Goal: Task Accomplishment & Management: Complete application form

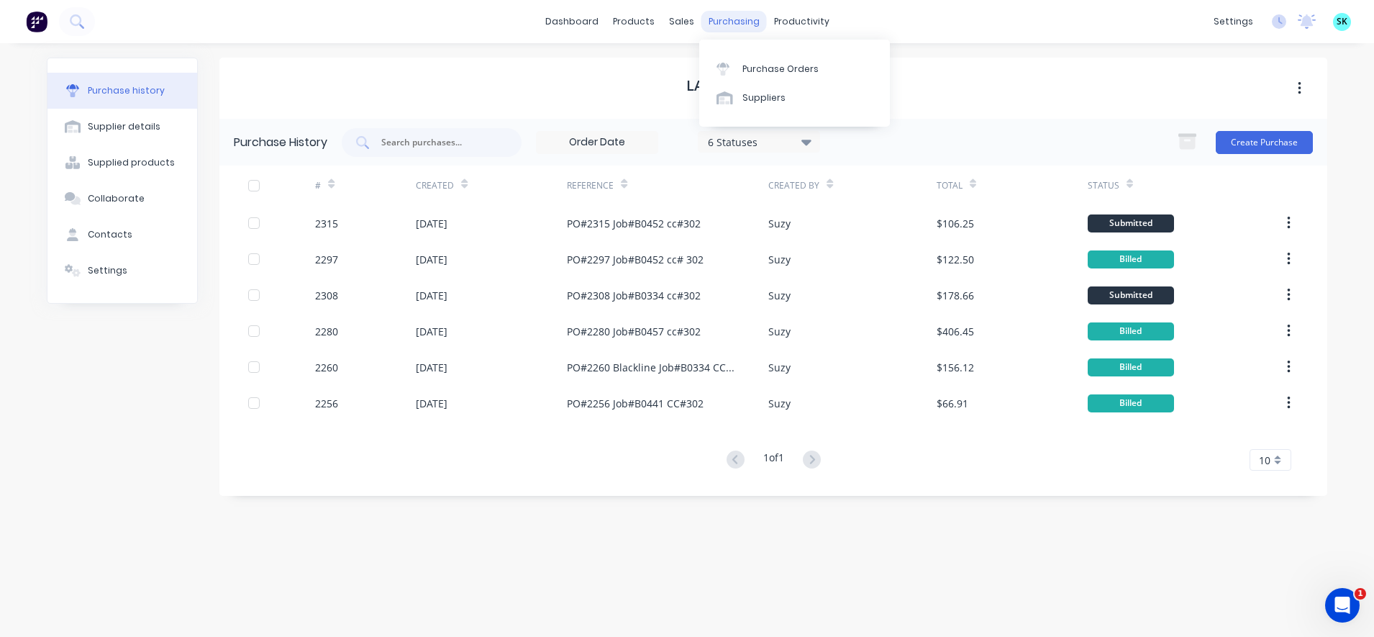
click at [752, 24] on div "purchasing" at bounding box center [733, 22] width 65 height 22
click at [758, 72] on div "Purchase Orders" at bounding box center [780, 69] width 76 height 13
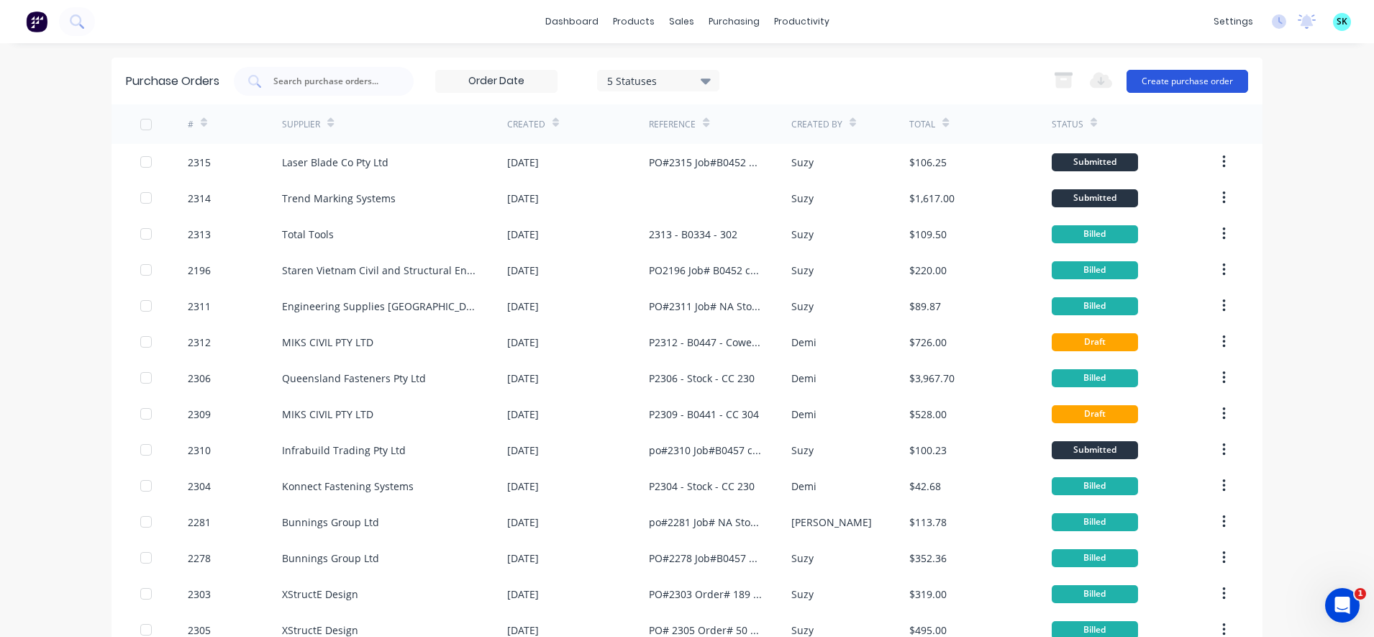
click at [1149, 83] on button "Create purchase order" at bounding box center [1187, 81] width 122 height 23
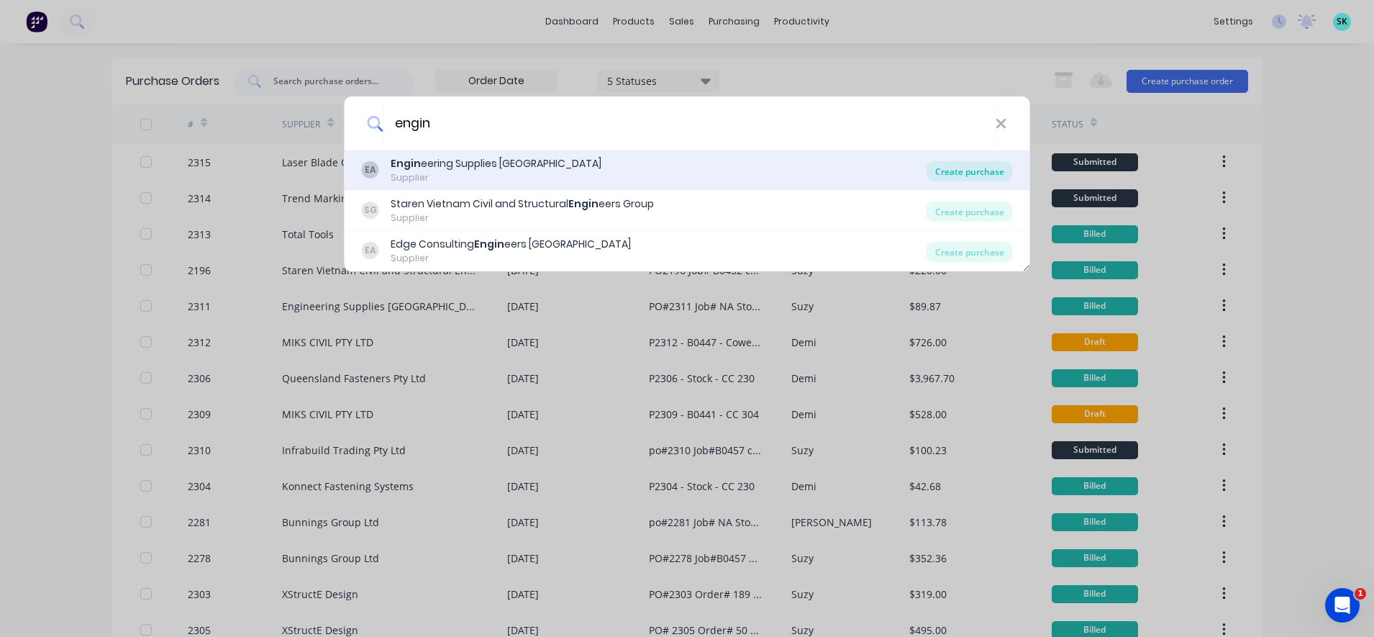
type input "engin"
click at [963, 170] on div "Create purchase" at bounding box center [969, 171] width 86 height 20
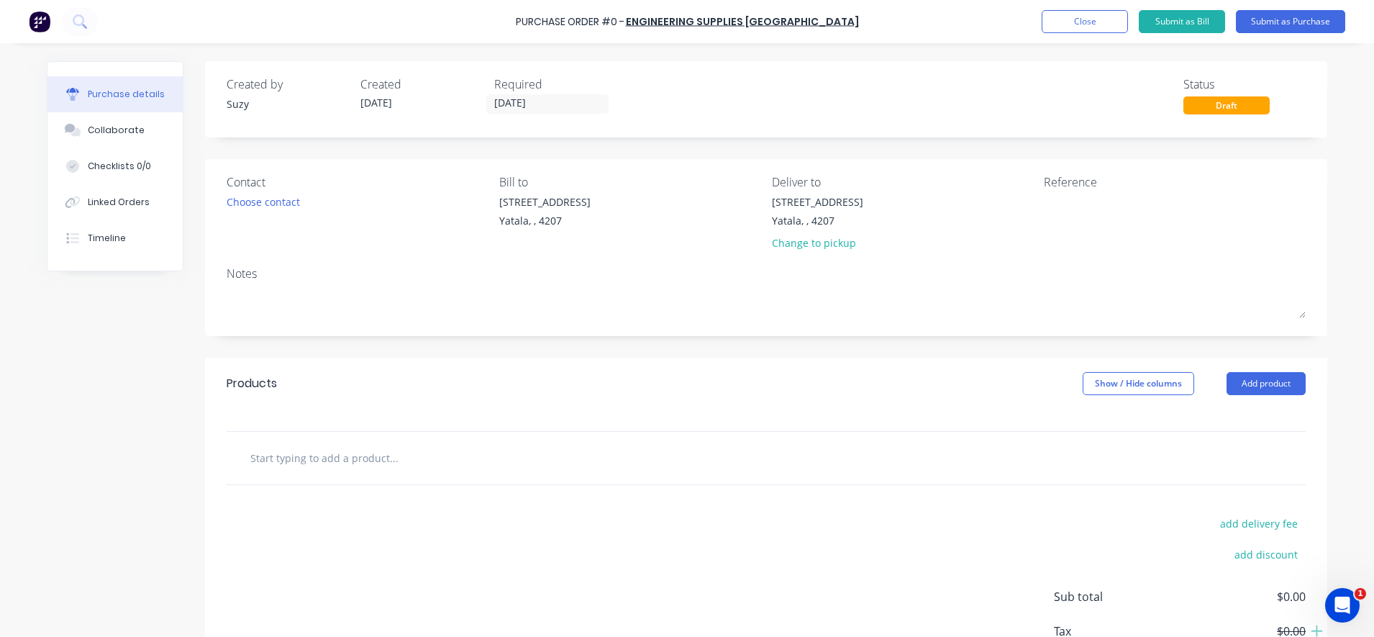
click at [357, 455] on input "text" at bounding box center [394, 457] width 288 height 29
type input "[PERSON_NAME]"
click at [1107, 15] on button "Close" at bounding box center [1084, 21] width 86 height 23
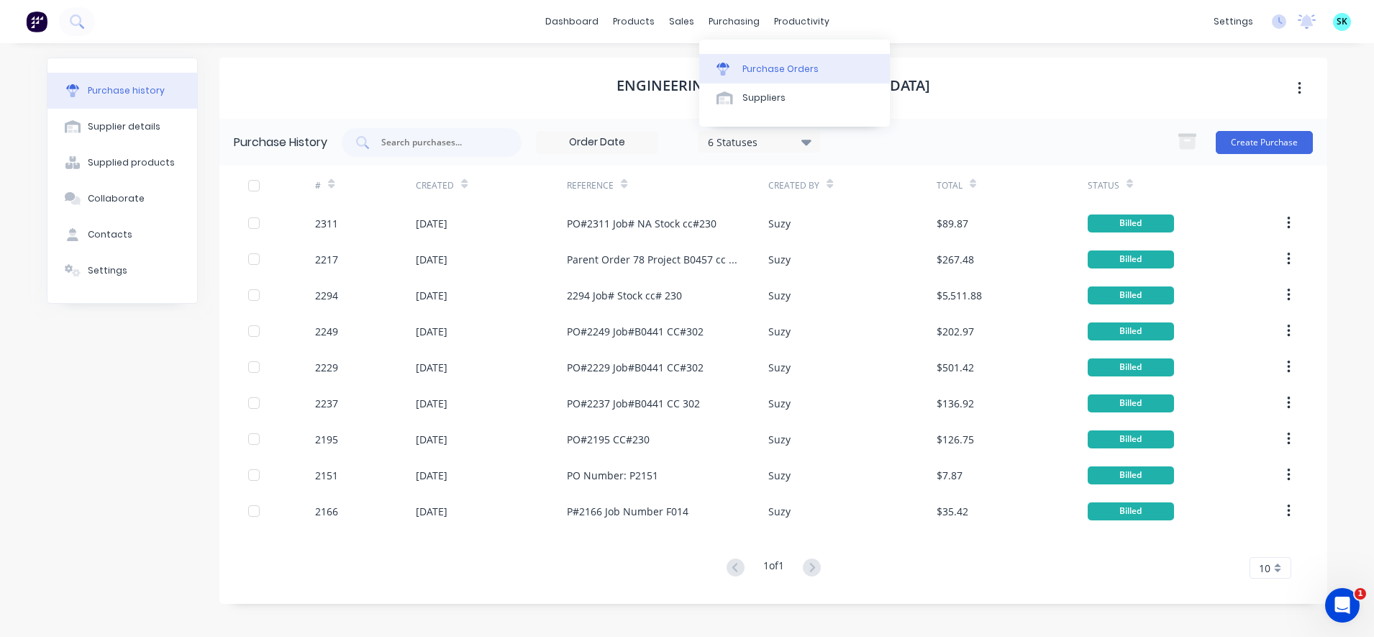
click at [752, 65] on div "Purchase Orders" at bounding box center [780, 69] width 76 height 13
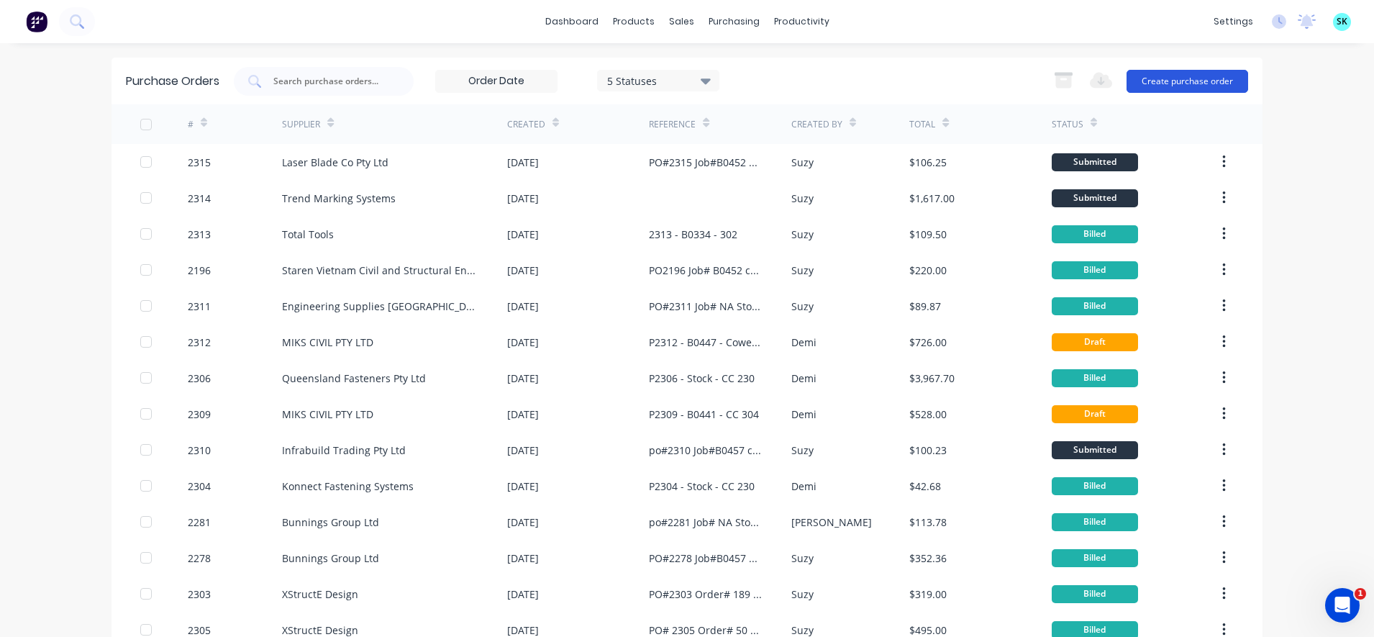
click at [1190, 71] on button "Create purchase order" at bounding box center [1187, 81] width 122 height 23
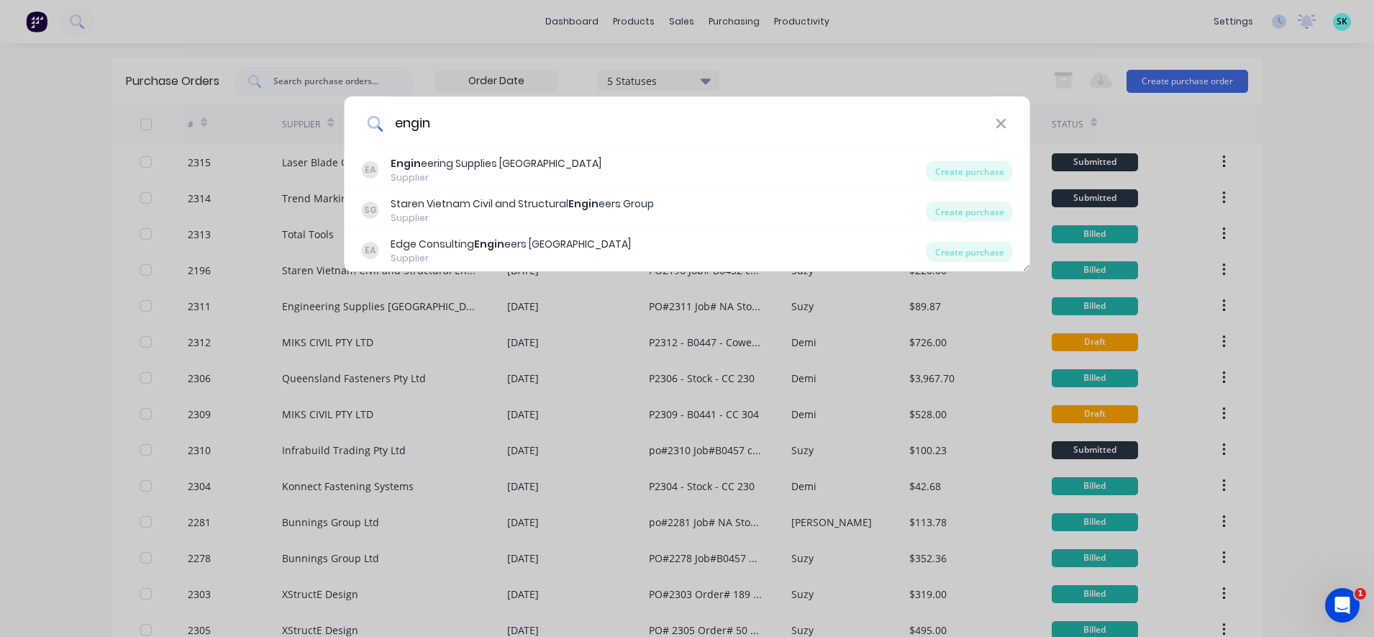
type input "engin"
click at [1063, 31] on div "engin EA Engin eering Supplies [GEOGRAPHIC_DATA] Supplier Create purchase [PERS…" at bounding box center [687, 318] width 1374 height 637
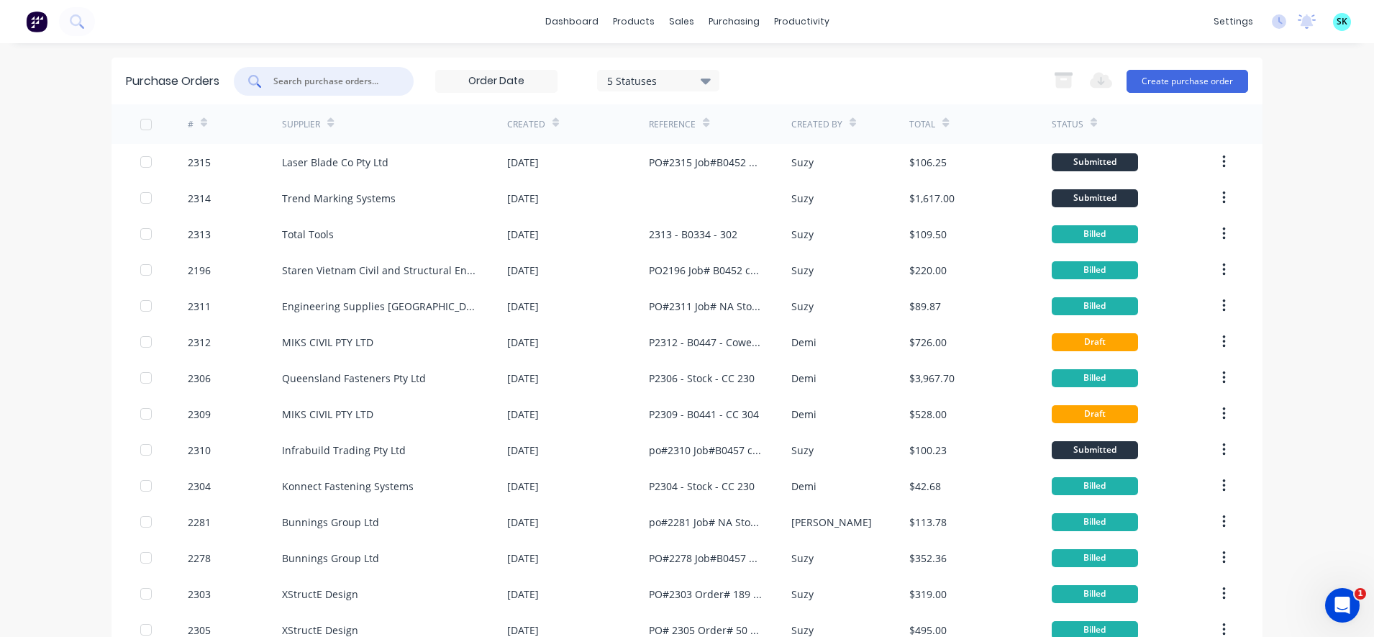
click at [324, 78] on input "text" at bounding box center [331, 81] width 119 height 14
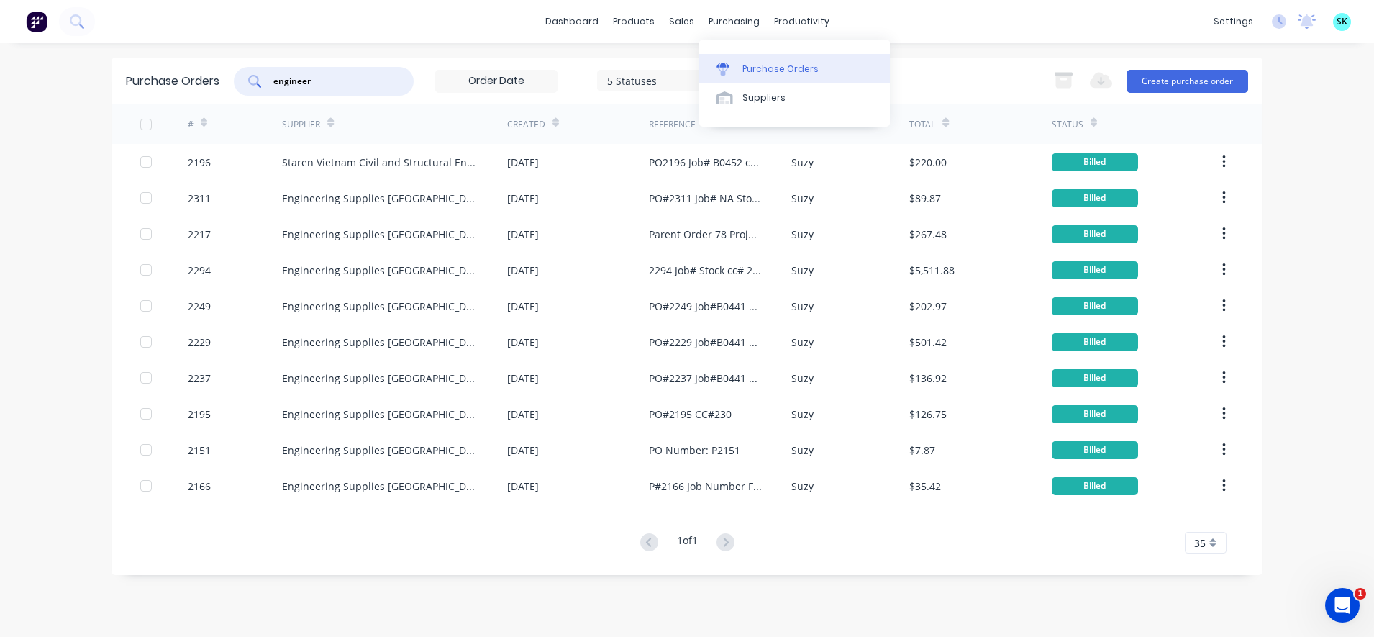
type input "engineer"
click at [751, 63] on div "Purchase Orders" at bounding box center [780, 69] width 76 height 13
click at [1221, 81] on button "Create purchase order" at bounding box center [1187, 81] width 122 height 23
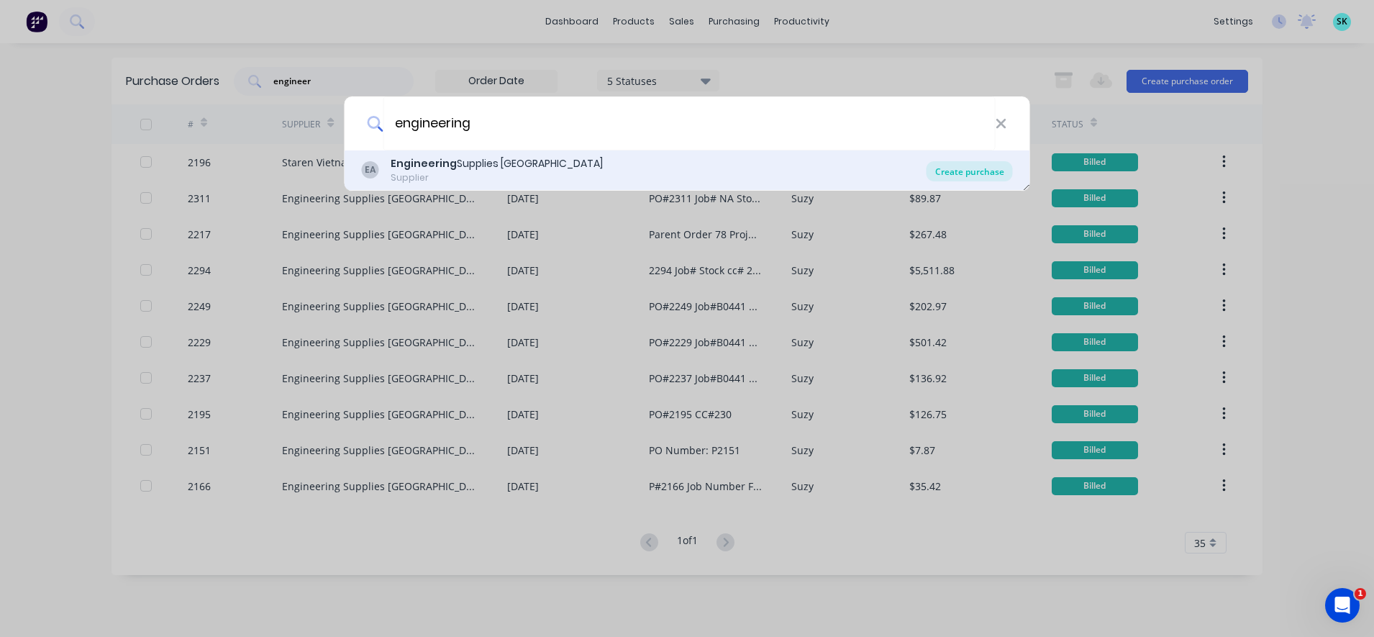
type input "engineering"
click at [946, 176] on div "Create purchase" at bounding box center [969, 171] width 86 height 20
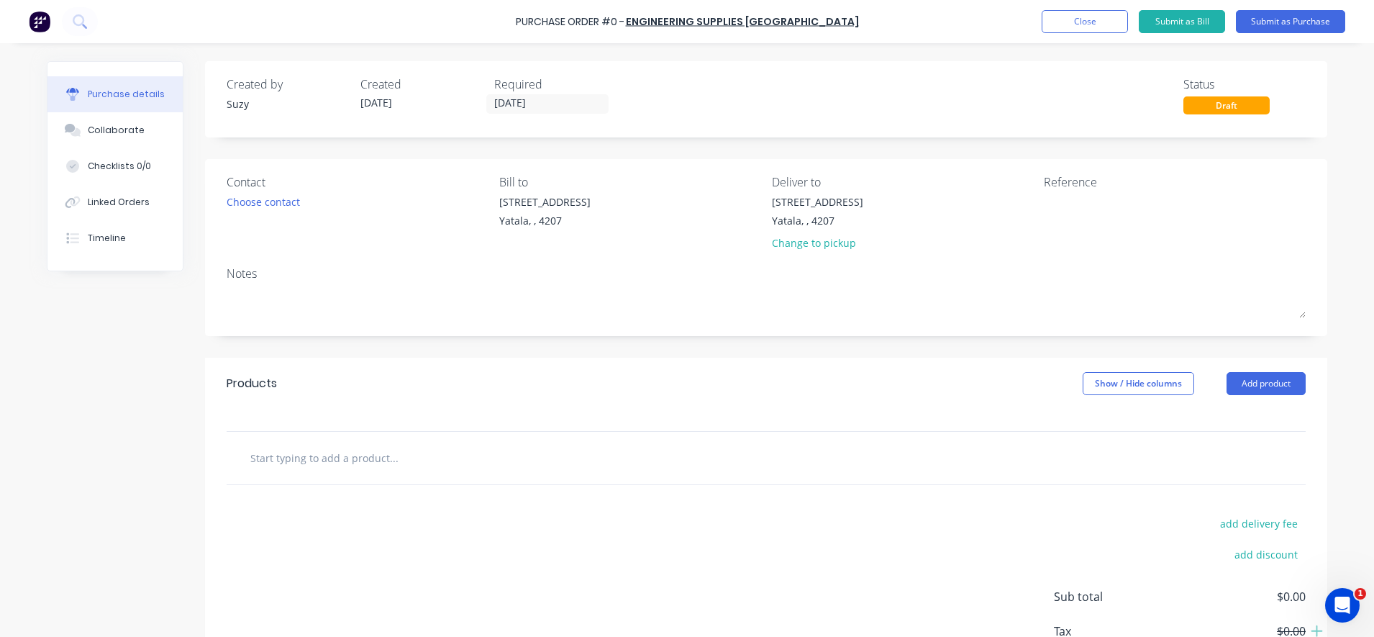
click at [345, 449] on input "text" at bounding box center [394, 457] width 288 height 29
type input "[PERSON_NAME]"
click at [499, 488] on div "add delivery fee add discount Sub total $0.00 Tax $0.00 Total $0.00" at bounding box center [766, 603] width 1122 height 237
drag, startPoint x: 610, startPoint y: 492, endPoint x: 975, endPoint y: 436, distance: 369.0
click at [975, 436] on div "Products Show / Hide columns Add product [PERSON_NAME] add delivery fee add dis…" at bounding box center [766, 539] width 1122 height 364
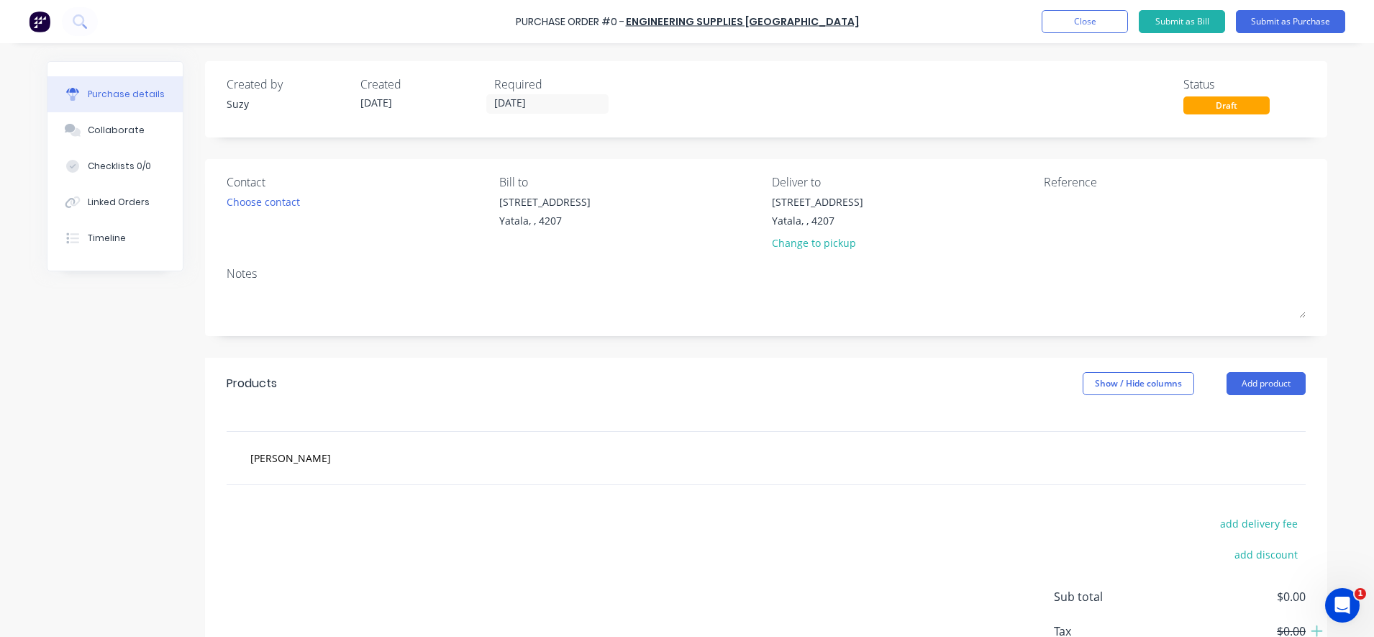
click at [434, 474] on div "[PERSON_NAME]" at bounding box center [766, 458] width 1079 height 53
click at [1261, 378] on button "Add product" at bounding box center [1265, 383] width 79 height 23
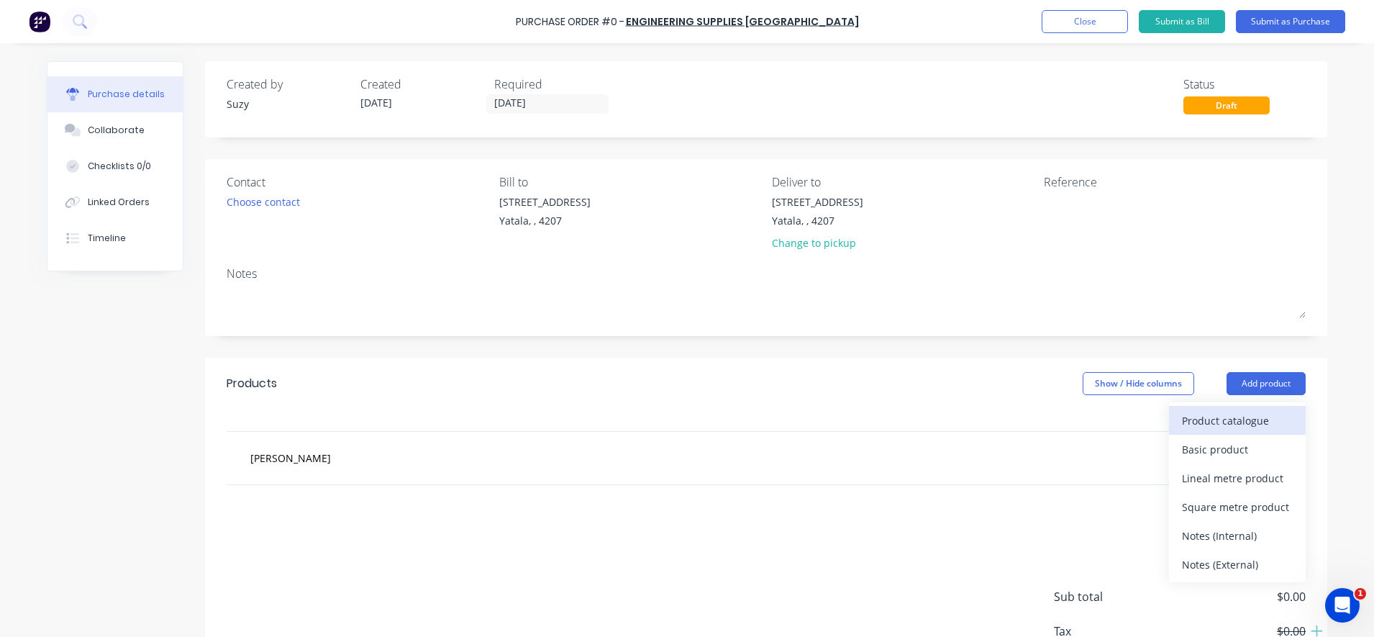
click at [1221, 421] on div "Product catalogue" at bounding box center [1237, 420] width 111 height 21
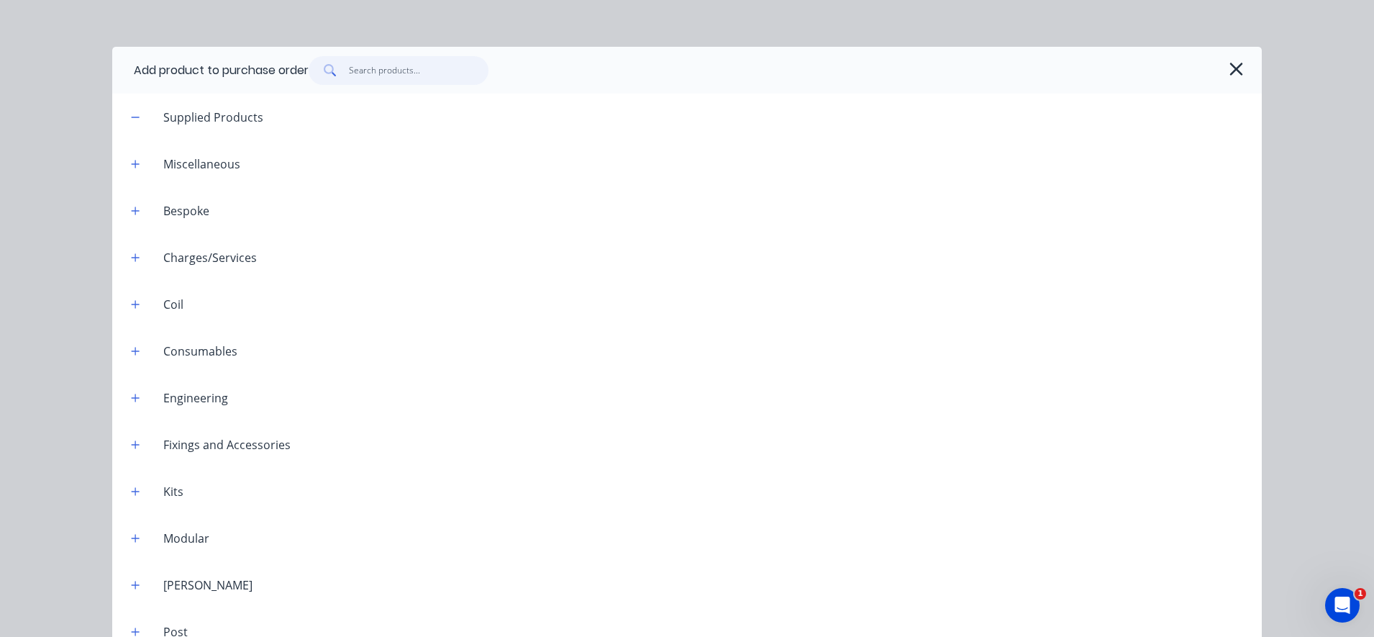
click at [361, 68] on input "text" at bounding box center [419, 70] width 140 height 29
type input "c"
click at [132, 117] on icon "button" at bounding box center [136, 117] width 8 height 1
click at [1231, 70] on icon "button" at bounding box center [1236, 69] width 15 height 20
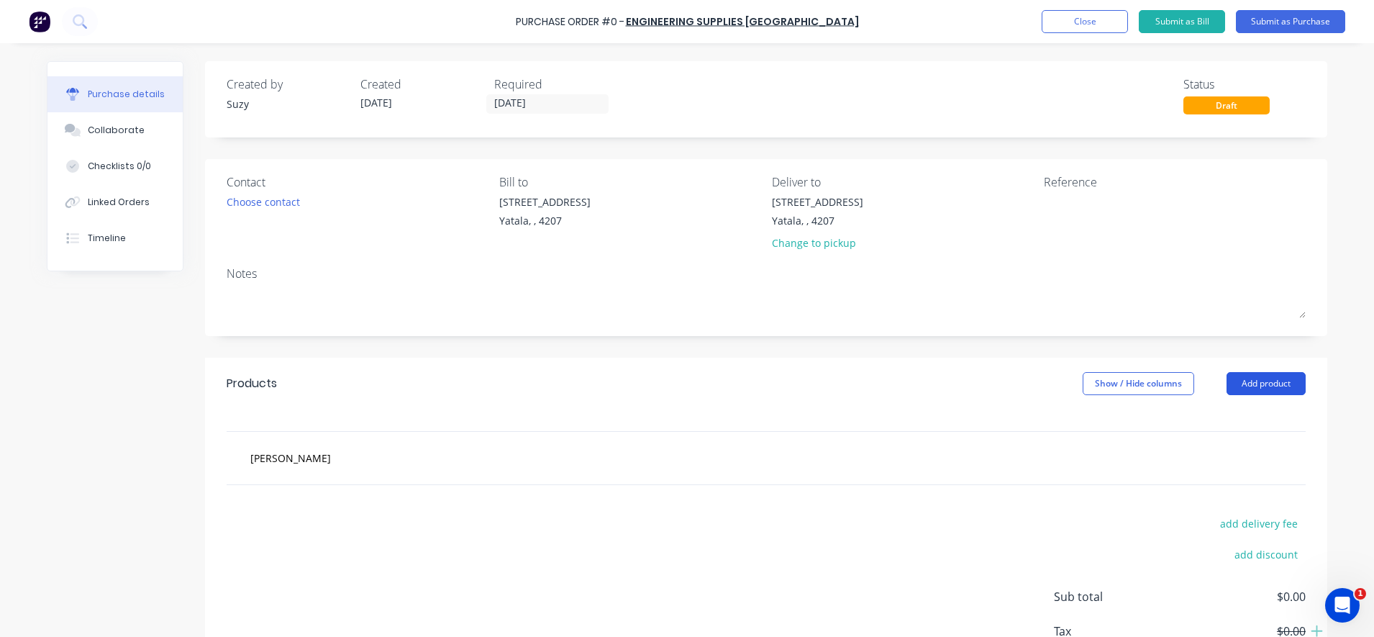
click at [1253, 379] on button "Add product" at bounding box center [1265, 383] width 79 height 23
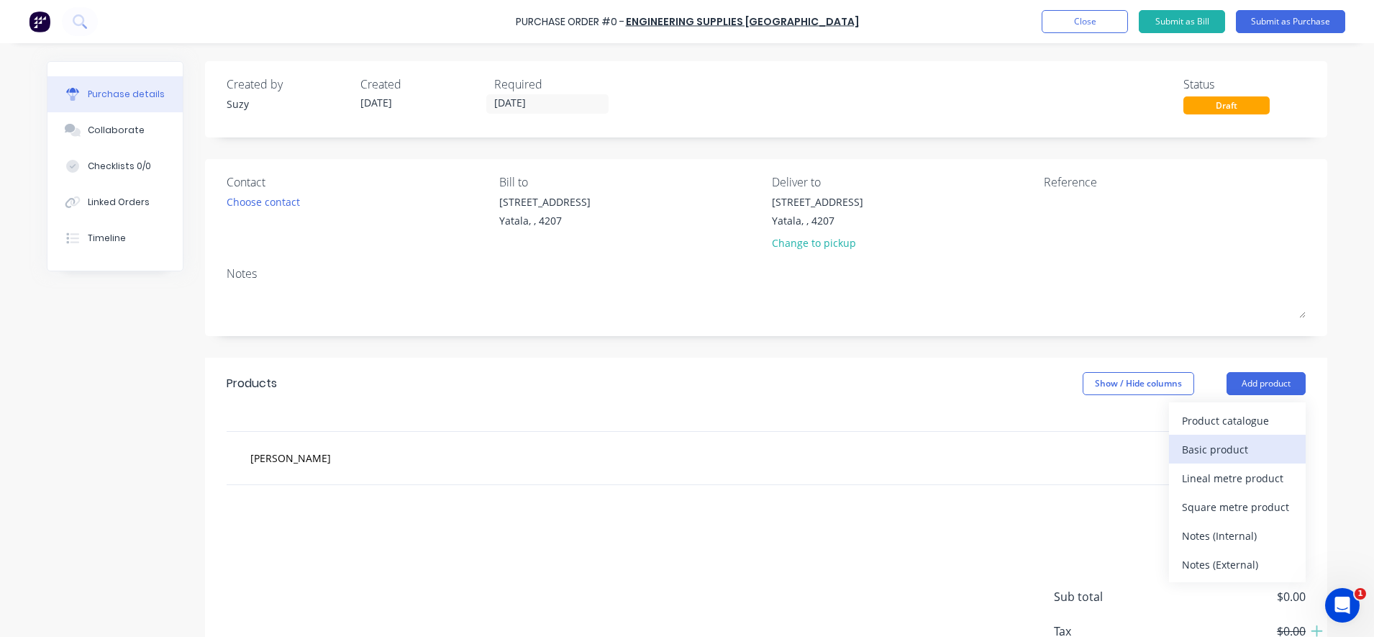
click at [1244, 452] on div "Basic product" at bounding box center [1237, 449] width 111 height 21
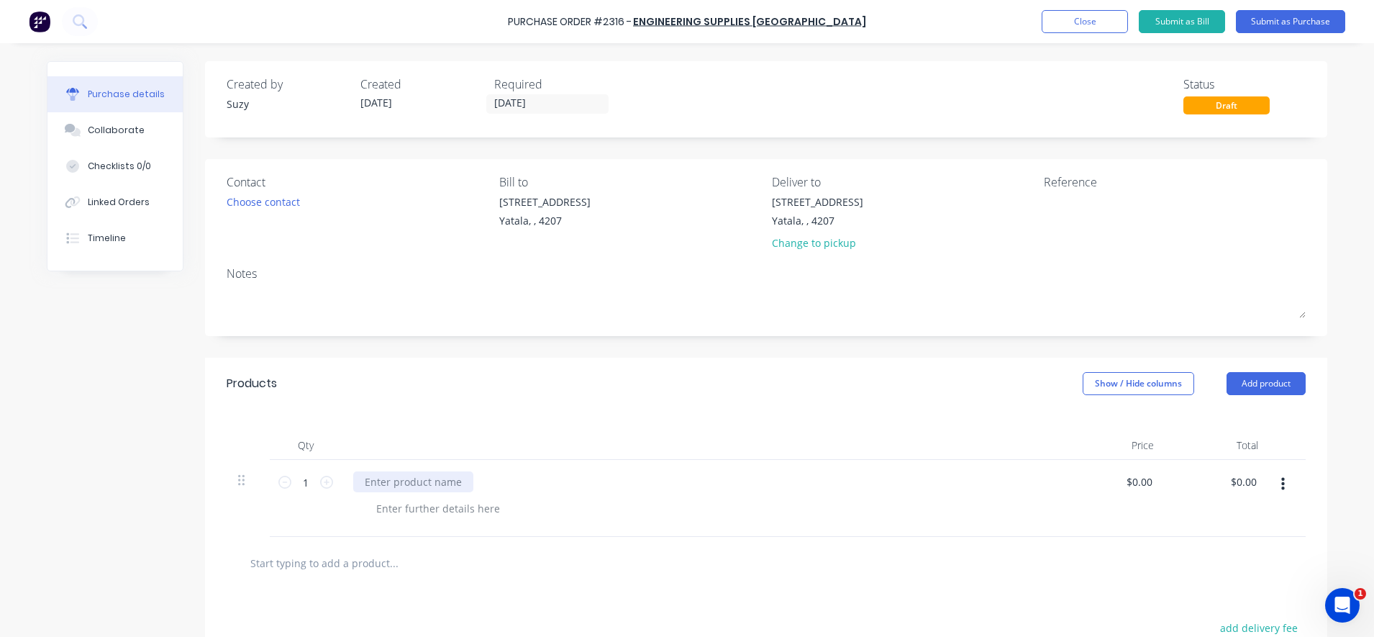
click at [397, 476] on div at bounding box center [413, 481] width 120 height 21
click at [1142, 482] on input "0.00" at bounding box center [1141, 481] width 27 height 21
type input "$0.00"
click at [1108, 15] on button "Close" at bounding box center [1084, 21] width 86 height 23
